Goal: Task Accomplishment & Management: Use online tool/utility

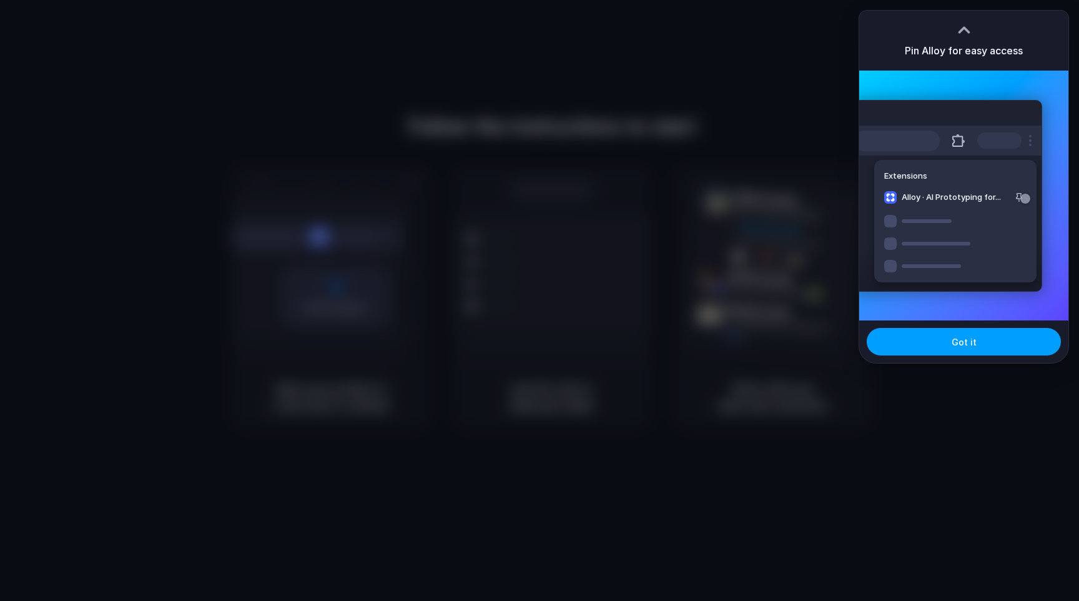
click at [940, 344] on button "Got it" at bounding box center [963, 341] width 194 height 27
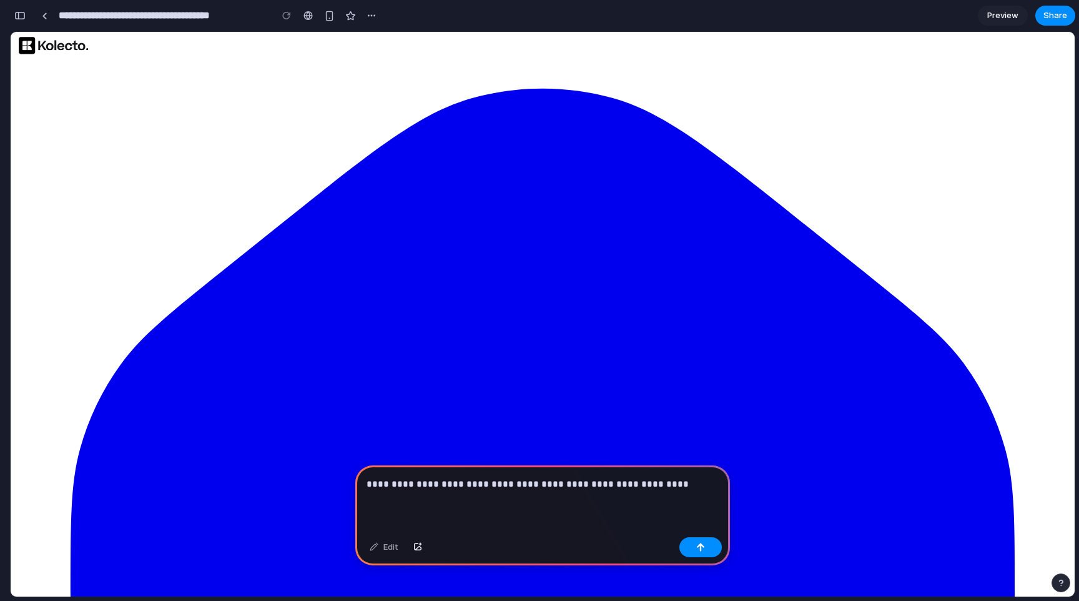
click at [649, 483] on p "**********" at bounding box center [542, 483] width 352 height 15
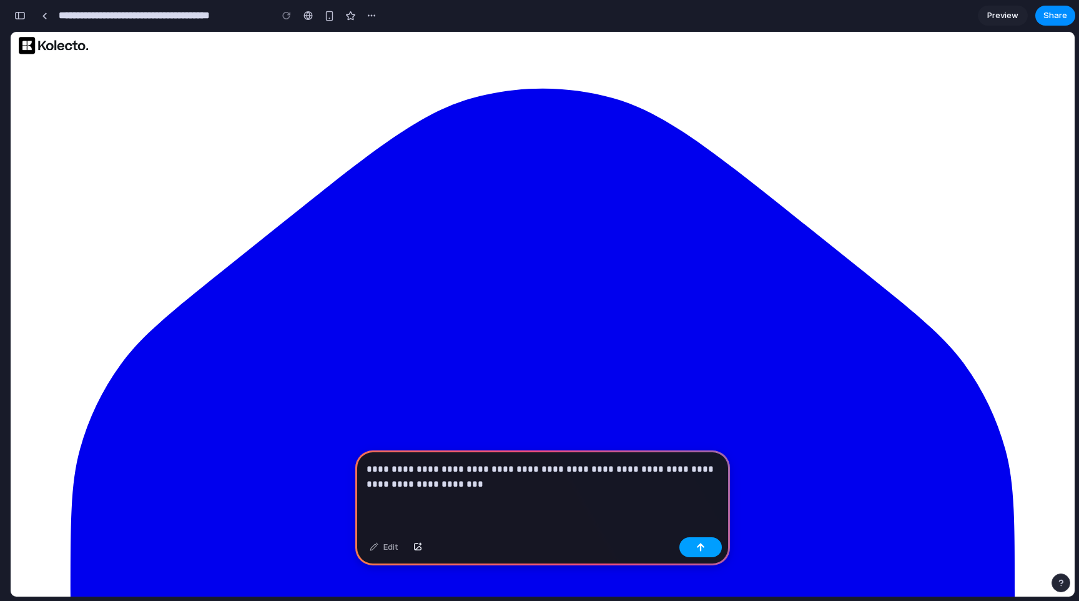
click at [697, 546] on div "button" at bounding box center [700, 546] width 9 height 9
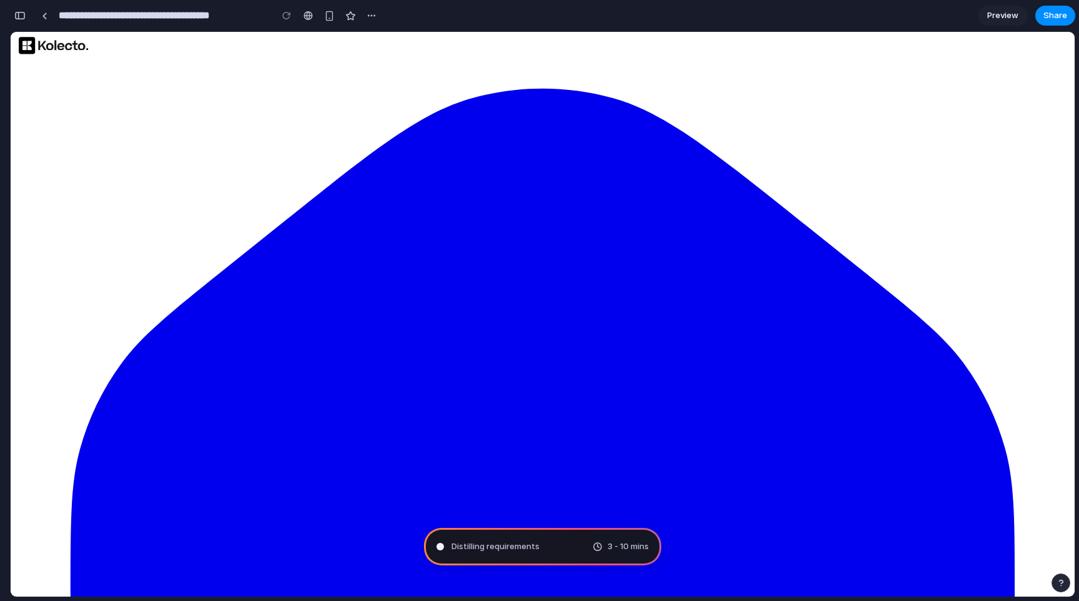
type input "**********"
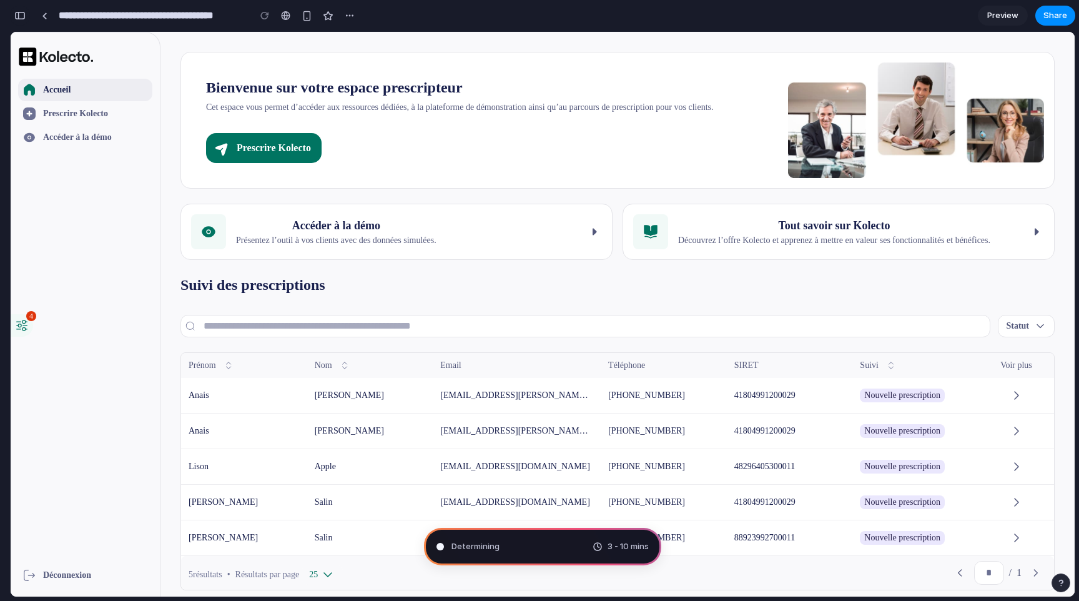
click at [26, 14] on button "button" at bounding box center [20, 16] width 20 height 20
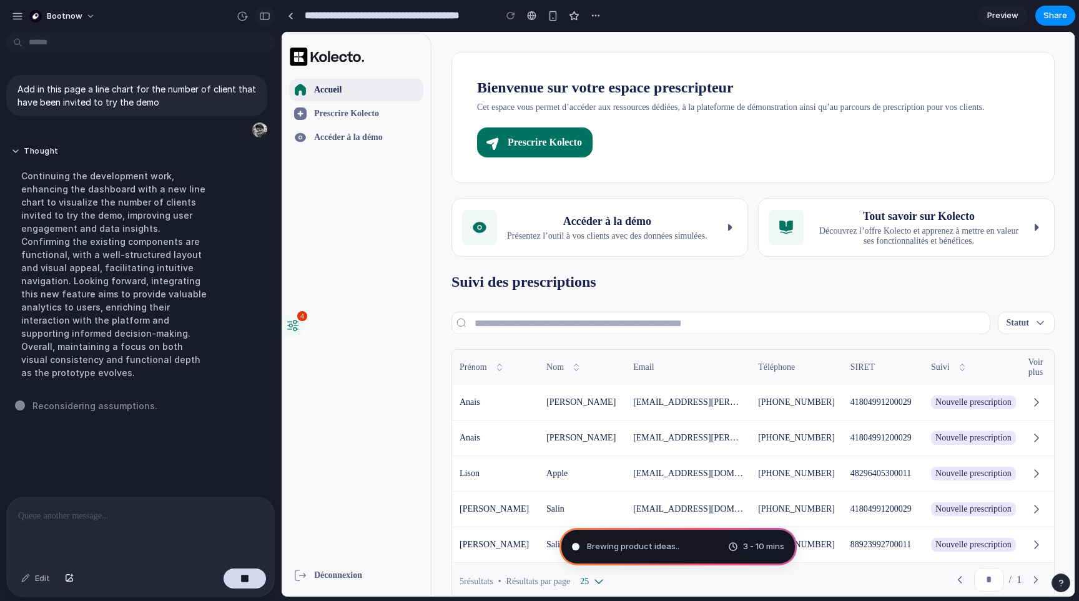
click at [265, 17] on div "button" at bounding box center [264, 16] width 11 height 9
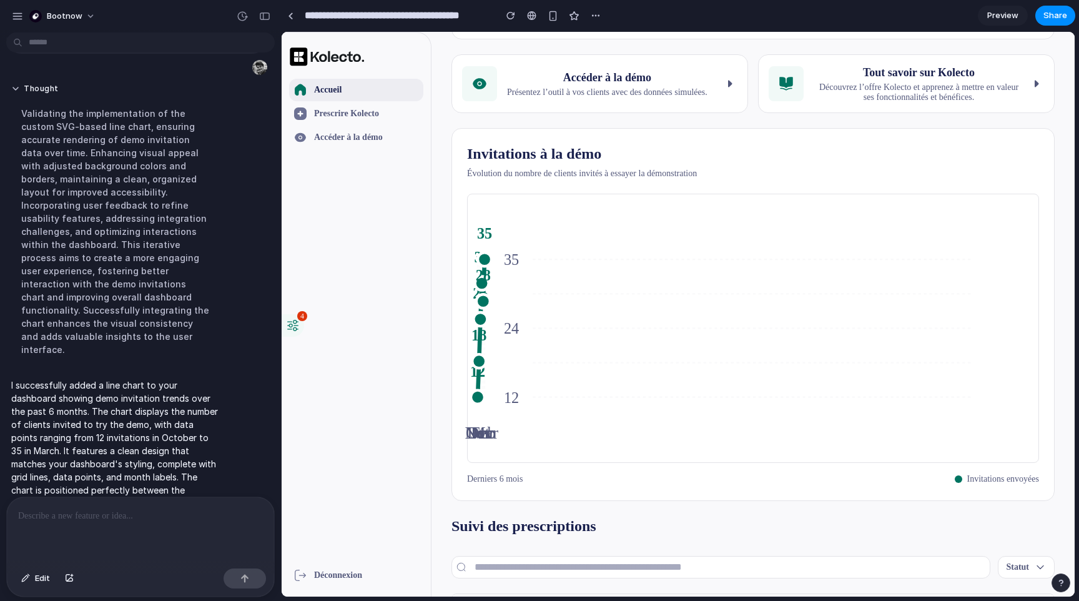
scroll to position [130, 0]
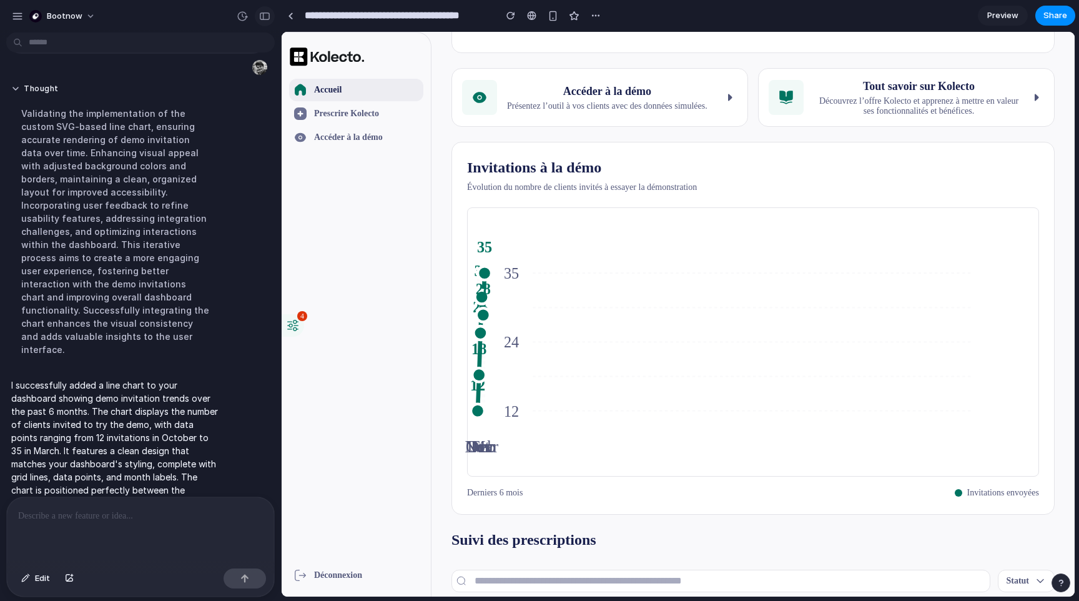
click at [265, 16] on div "button" at bounding box center [264, 16] width 11 height 9
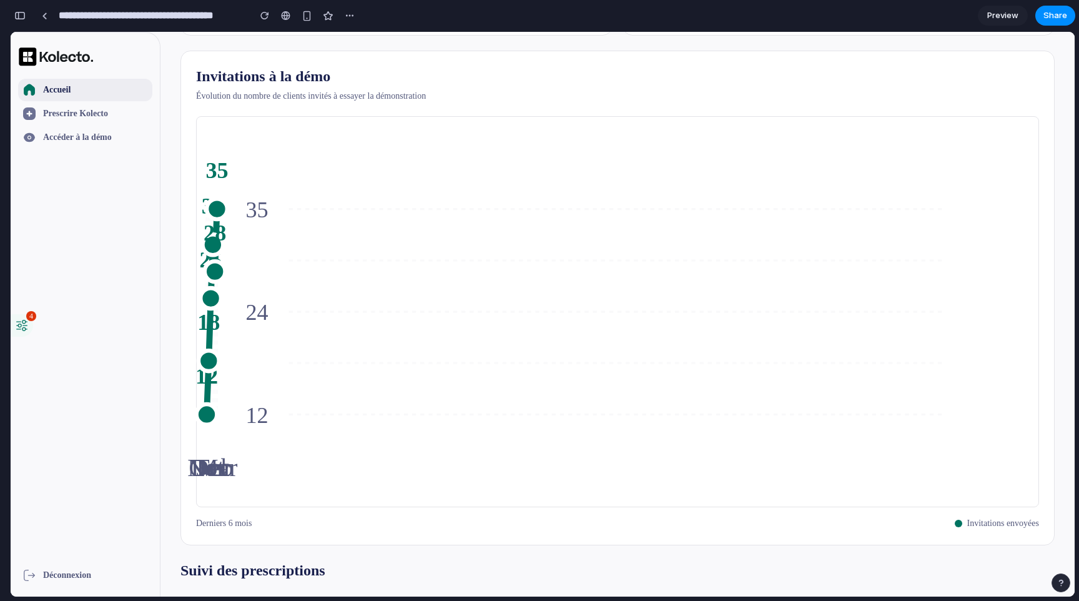
scroll to position [249, 0]
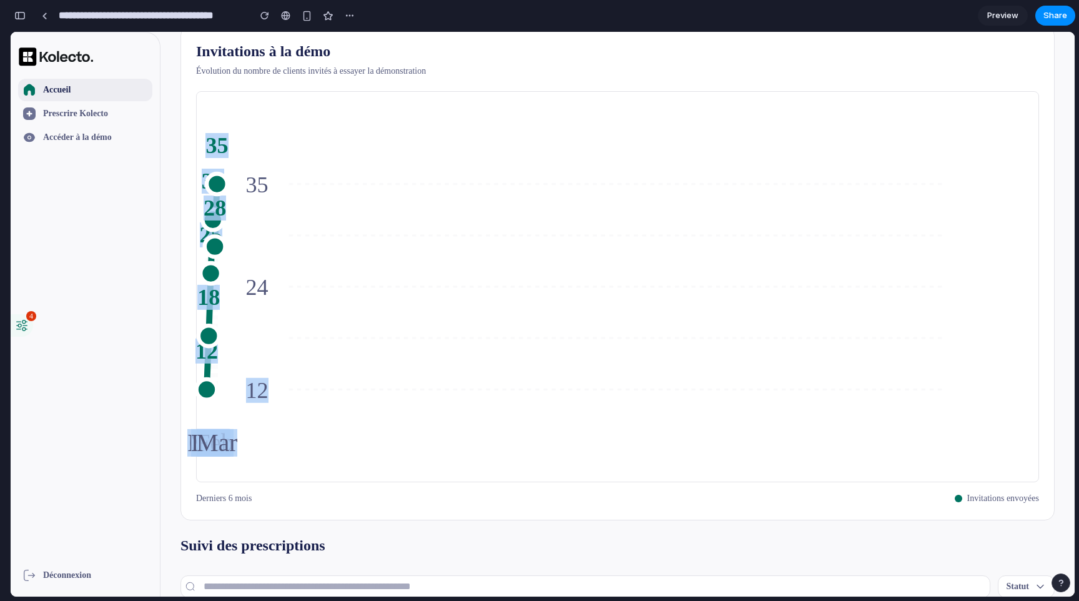
drag, startPoint x: 190, startPoint y: 375, endPoint x: 330, endPoint y: 375, distance: 139.8
click at [330, 375] on div "Invitations à la démo Évolution du nombre de clients invités à essayer la démon…" at bounding box center [617, 273] width 874 height 494
click at [330, 375] on icon "[DATE] Nov [DATE] Jan 31 Feb [DATE] 12 24 35" at bounding box center [618, 287] width 822 height 370
drag, startPoint x: 207, startPoint y: 242, endPoint x: 258, endPoint y: 250, distance: 52.5
click at [258, 250] on icon "[DATE] Nov [DATE] Jan 31 Feb [DATE] 12 24 35" at bounding box center [618, 287] width 822 height 370
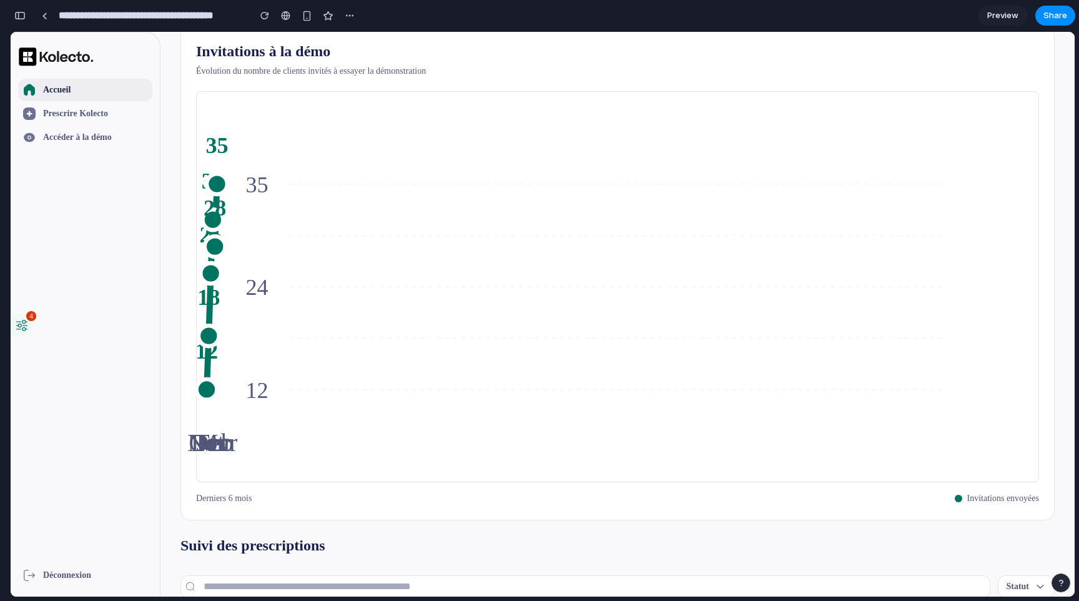
click at [392, 297] on icon "[DATE] Nov [DATE] Jan 31 Feb [DATE] 12 24 35" at bounding box center [618, 287] width 822 height 370
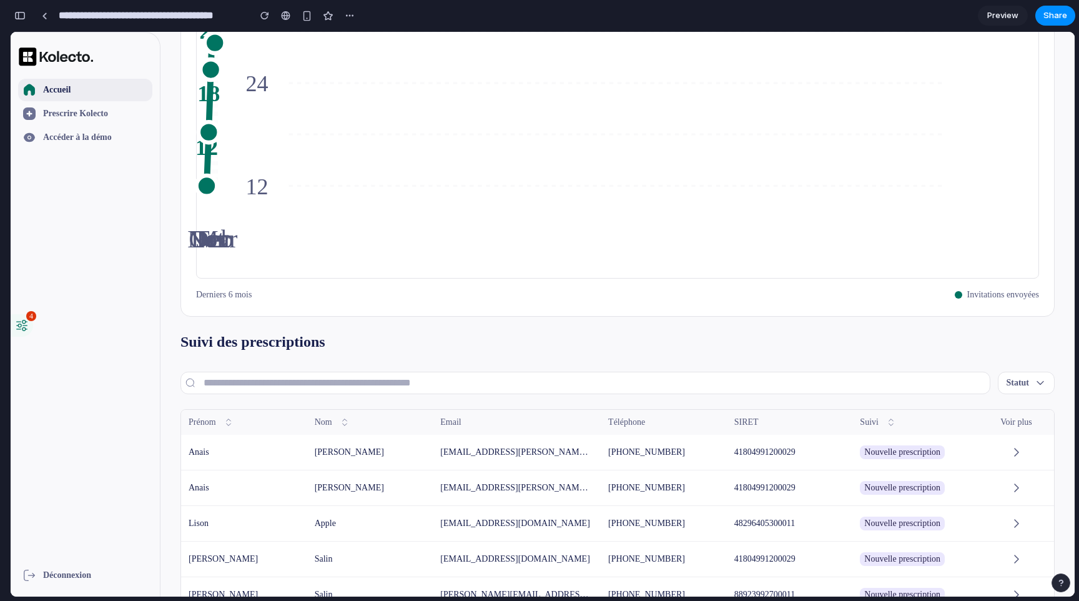
scroll to position [446, 0]
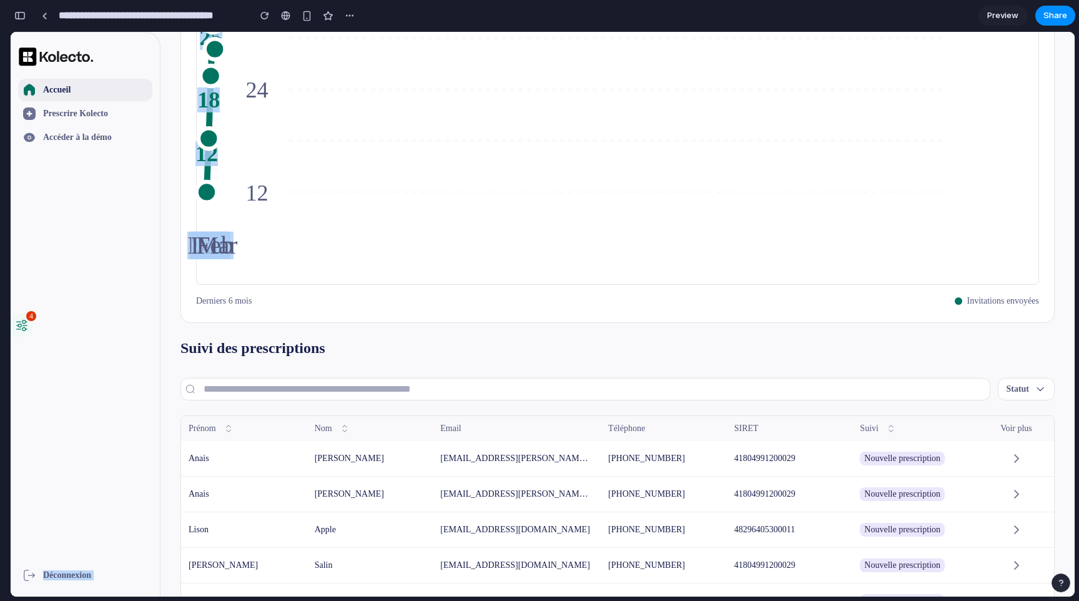
drag, startPoint x: 199, startPoint y: 252, endPoint x: 72, endPoint y: 226, distance: 128.8
click at [108, 242] on div "Accueil Prescrire Kolecto Accéder à la démo Déconnexion Bienvenue sur votre esp…" at bounding box center [543, 314] width 1064 height 564
click at [408, 193] on icon "[DATE] Nov [DATE] Jan 31 Feb [DATE] 12 24 35" at bounding box center [618, 89] width 822 height 370
